Goal: Task Accomplishment & Management: Manage account settings

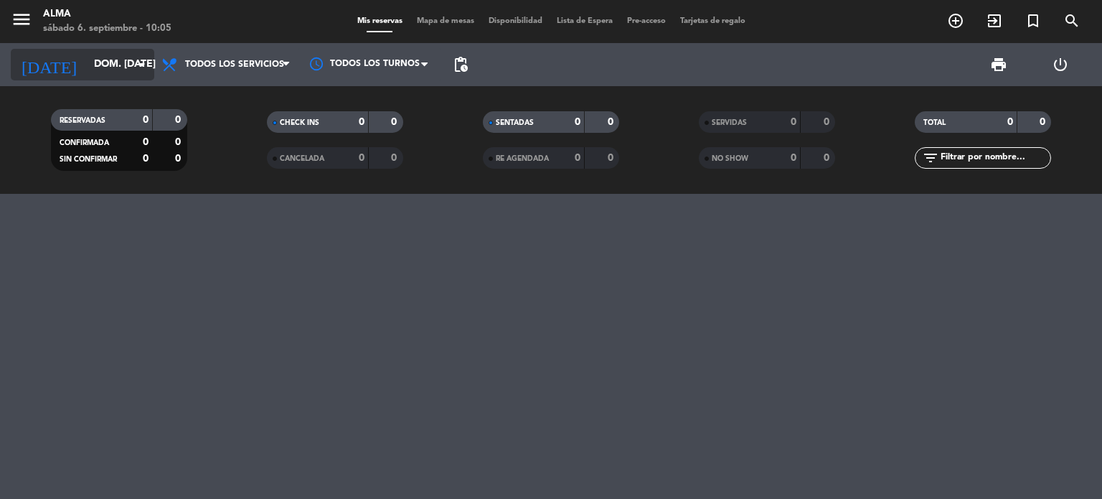
click at [129, 65] on input "dom. [DATE]" at bounding box center [155, 65] width 136 height 26
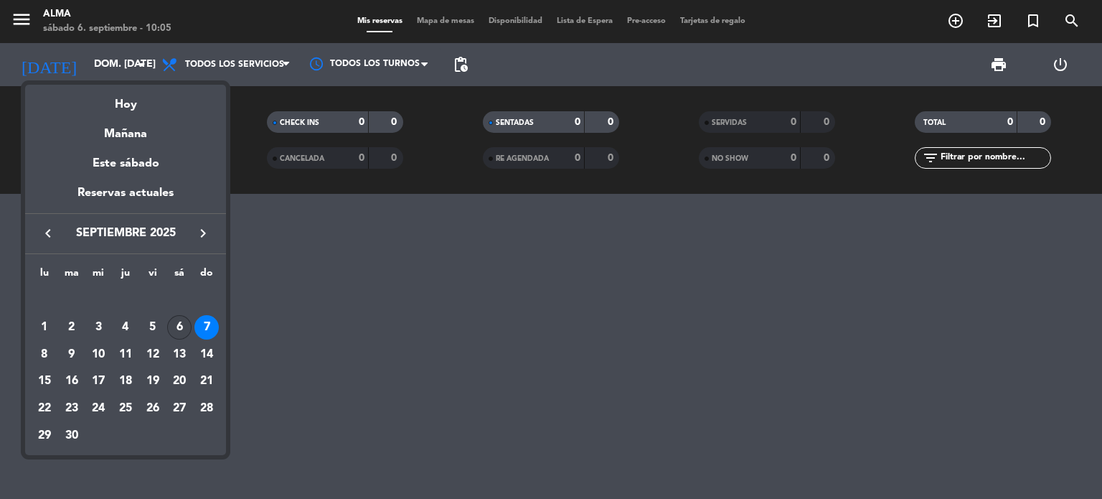
click at [192, 321] on td "6" at bounding box center [179, 326] width 27 height 27
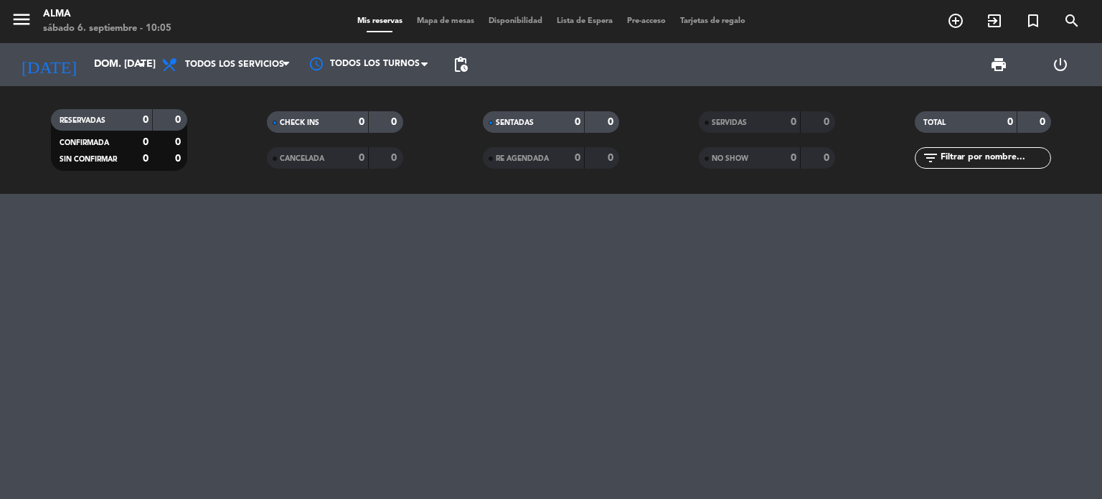
type input "sáb. [DATE]"
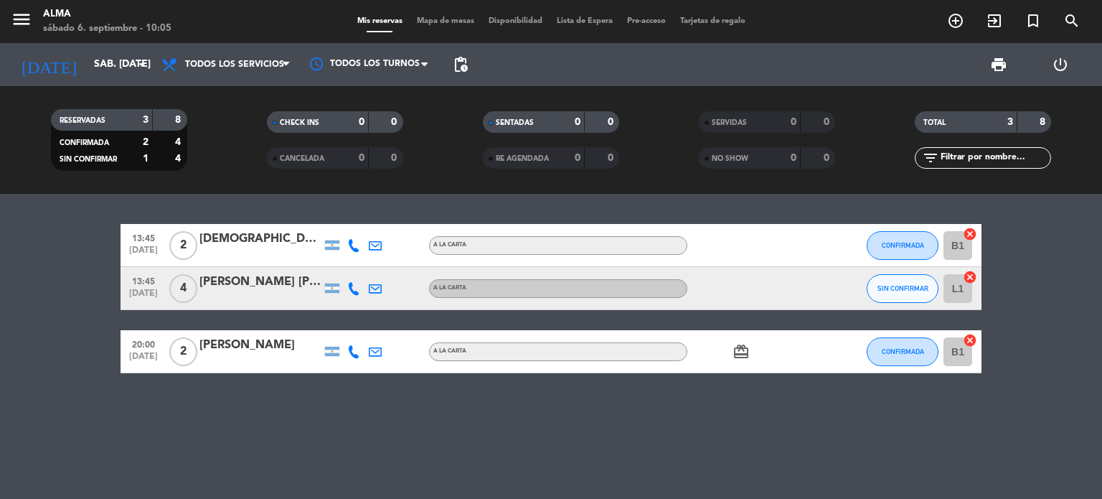
click at [278, 283] on div "[PERSON_NAME] [PERSON_NAME] [PERSON_NAME]" at bounding box center [260, 282] width 122 height 19
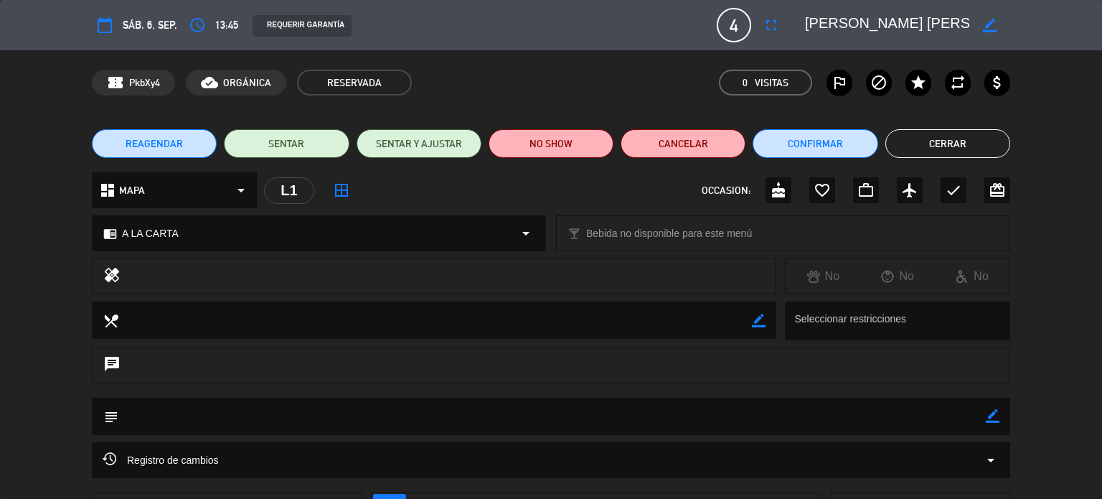
click at [918, 146] on button "Cerrar" at bounding box center [947, 143] width 125 height 29
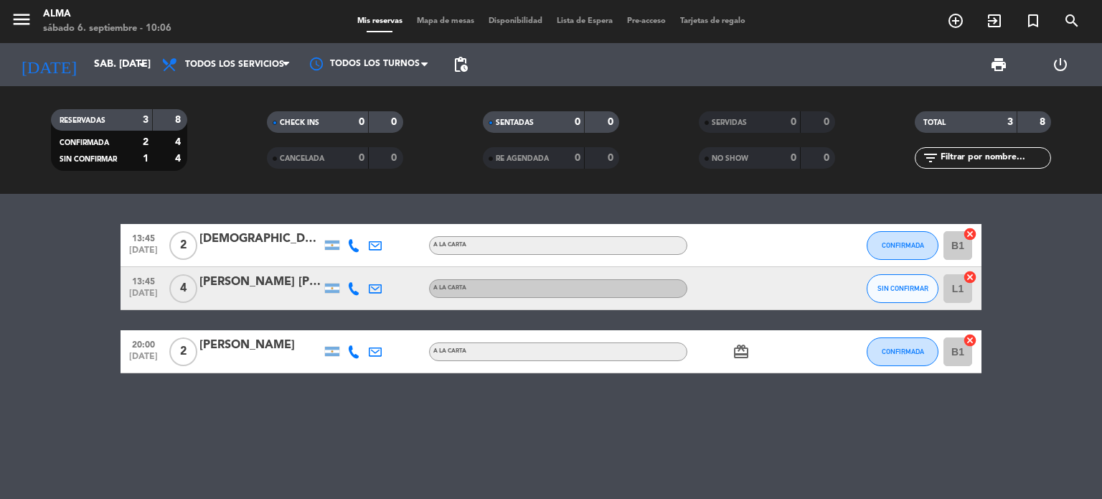
click at [284, 288] on div "[PERSON_NAME] [PERSON_NAME] [PERSON_NAME]" at bounding box center [260, 282] width 122 height 19
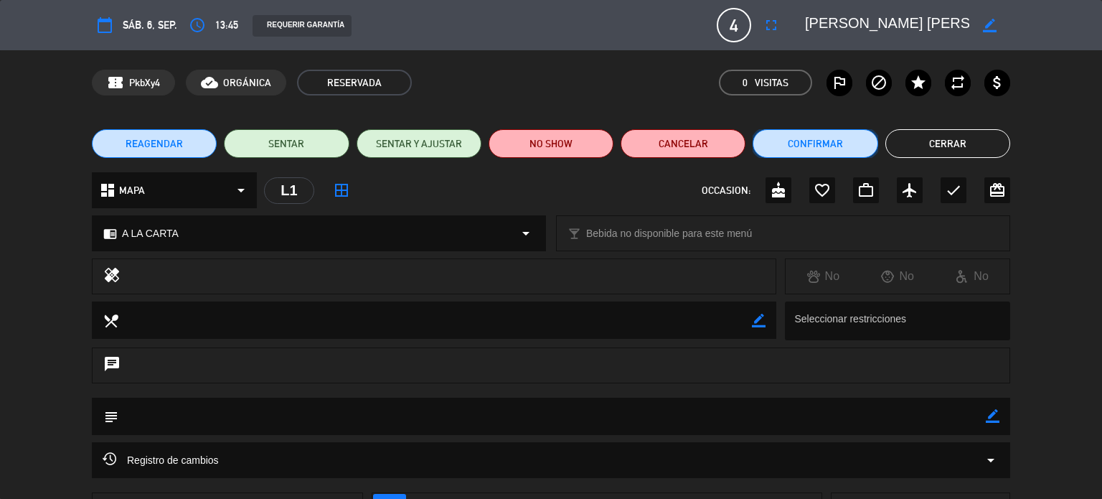
click at [834, 143] on button "Confirmar" at bounding box center [815, 143] width 125 height 29
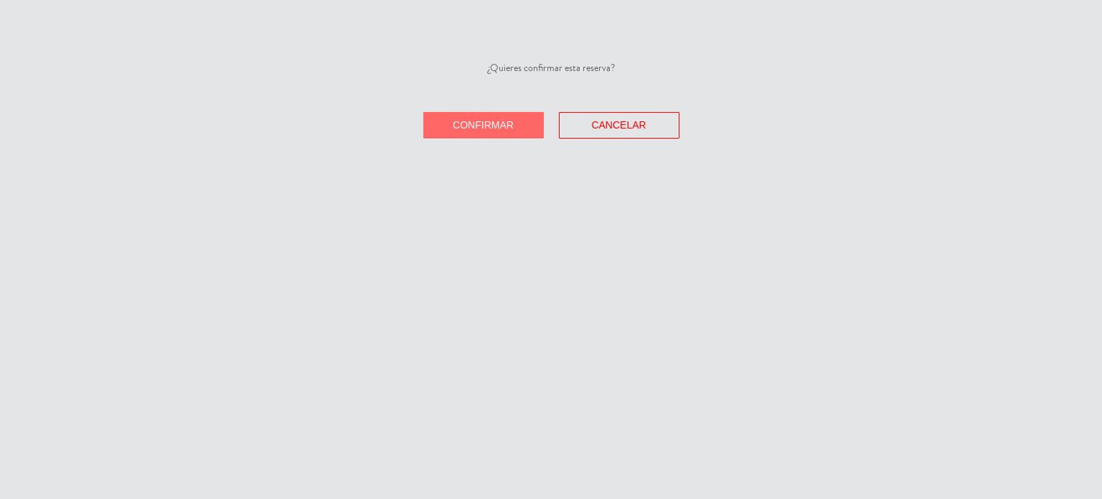
click at [490, 134] on button "Confirmar" at bounding box center [483, 125] width 121 height 27
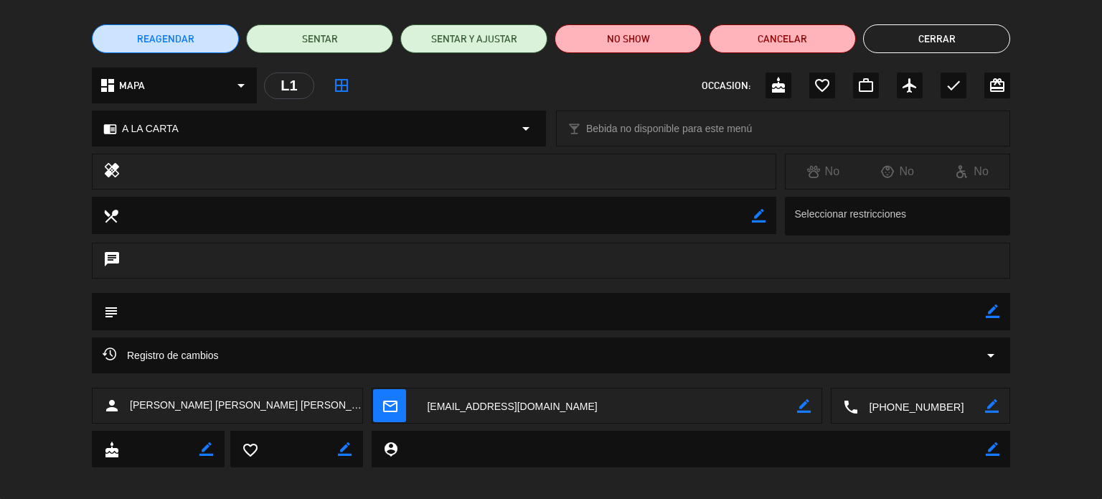
scroll to position [115, 0]
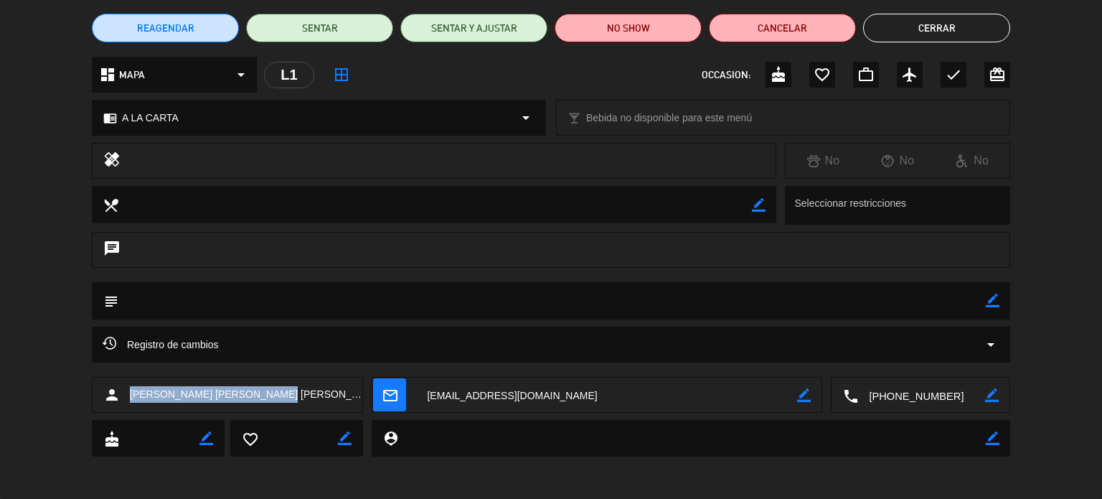
drag, startPoint x: 133, startPoint y: 395, endPoint x: 281, endPoint y: 397, distance: 148.5
click at [281, 397] on div "person [PERSON_NAME] [PERSON_NAME] [PERSON_NAME]" at bounding box center [227, 395] width 271 height 36
copy span "[PERSON_NAME] [PERSON_NAME] [PERSON_NAME]"
click at [936, 22] on button "Cerrar" at bounding box center [936, 28] width 147 height 29
